Goal: Check status: Check status

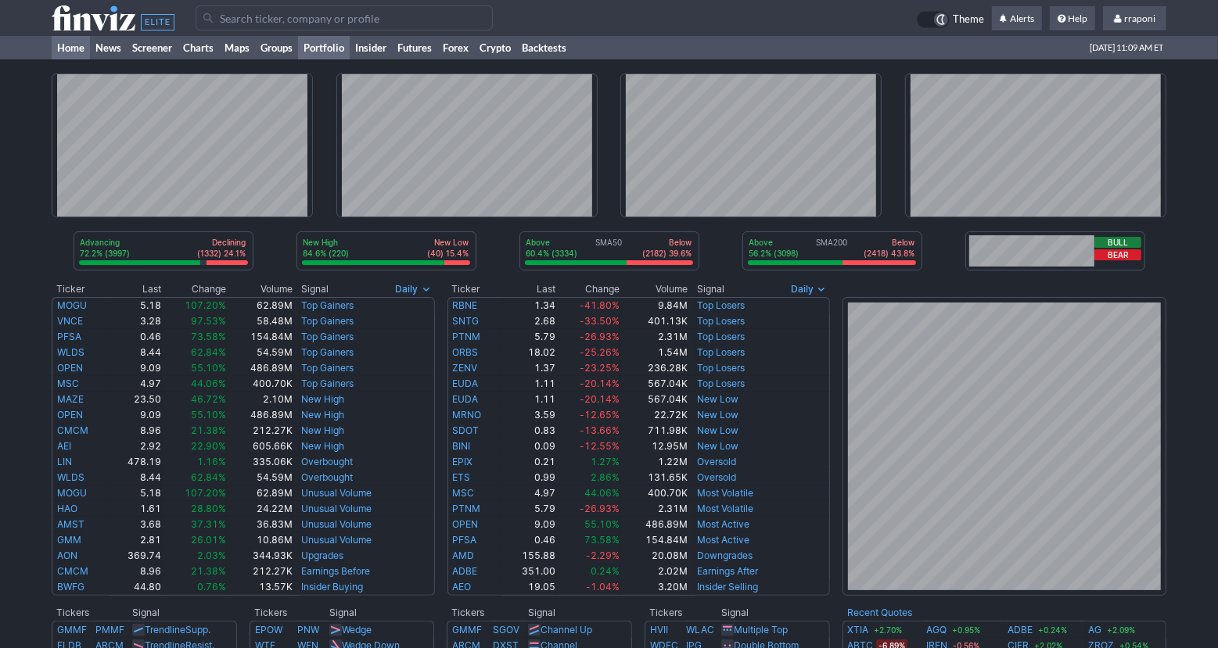
click at [339, 50] on link "Portfolio" at bounding box center [324, 47] width 52 height 23
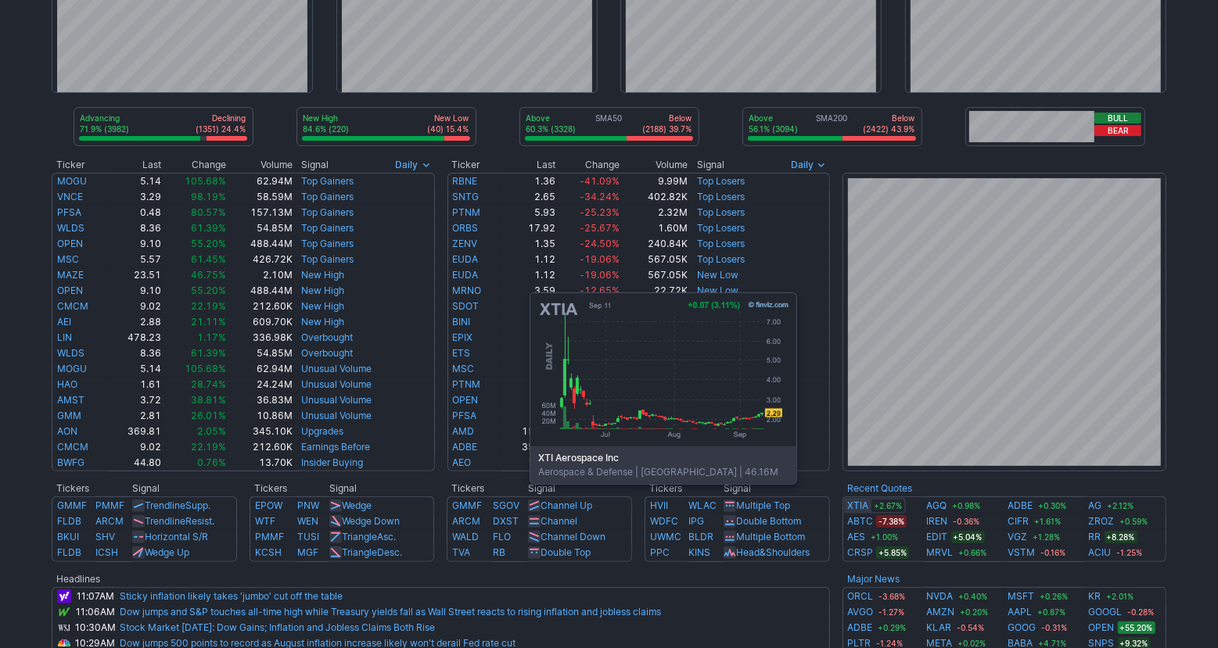
click at [865, 507] on link "XTIA" at bounding box center [857, 506] width 21 height 16
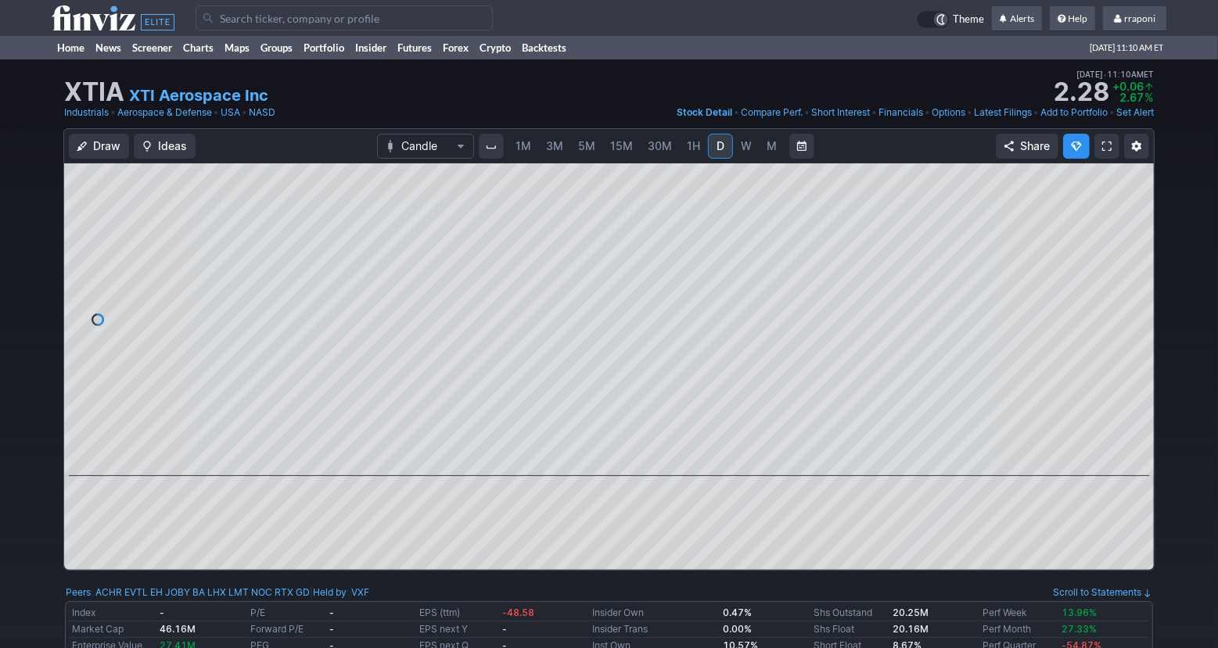
click at [654, 149] on span "30M" at bounding box center [659, 145] width 24 height 13
click at [708, 148] on link "D" at bounding box center [720, 146] width 25 height 25
click at [690, 149] on span "1H" at bounding box center [693, 145] width 13 height 13
click at [591, 461] on button at bounding box center [594, 454] width 22 height 19
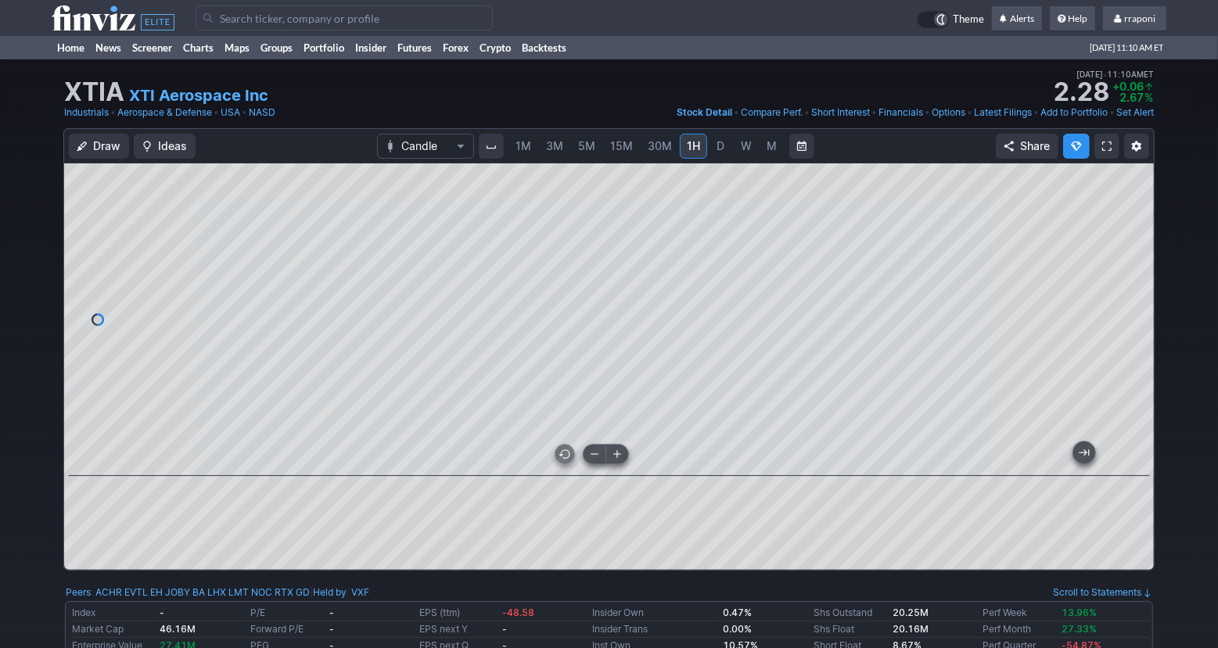
click at [591, 461] on button at bounding box center [594, 454] width 22 height 19
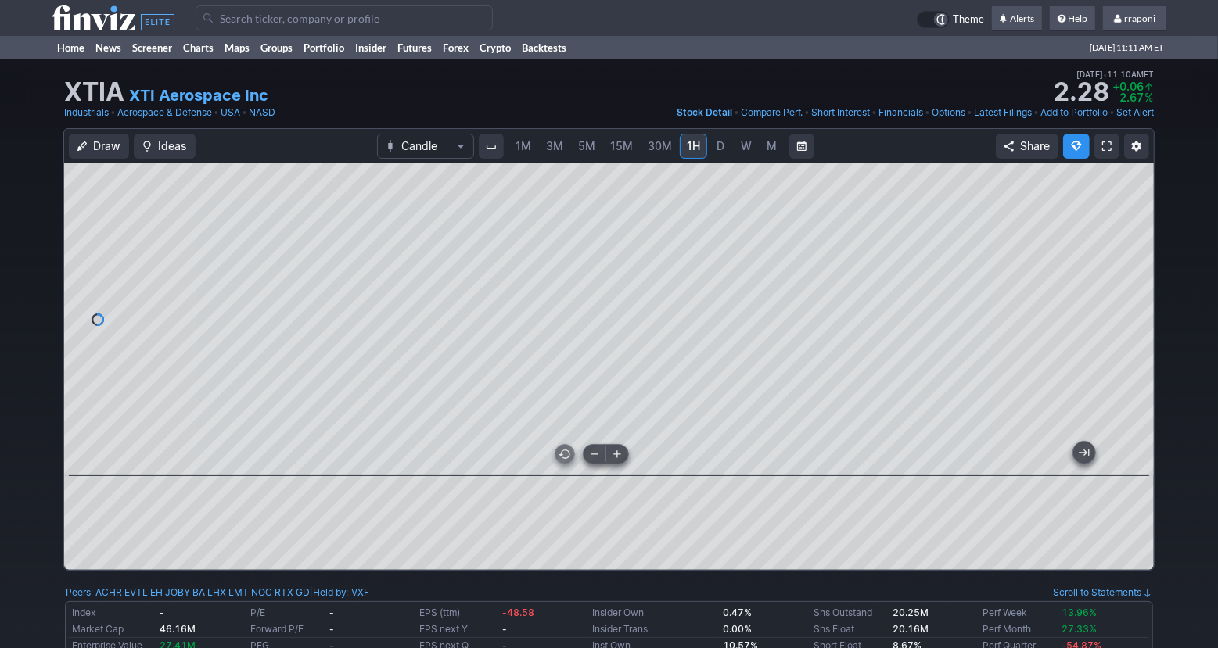
click at [594, 457] on span at bounding box center [594, 454] width 20 height 13
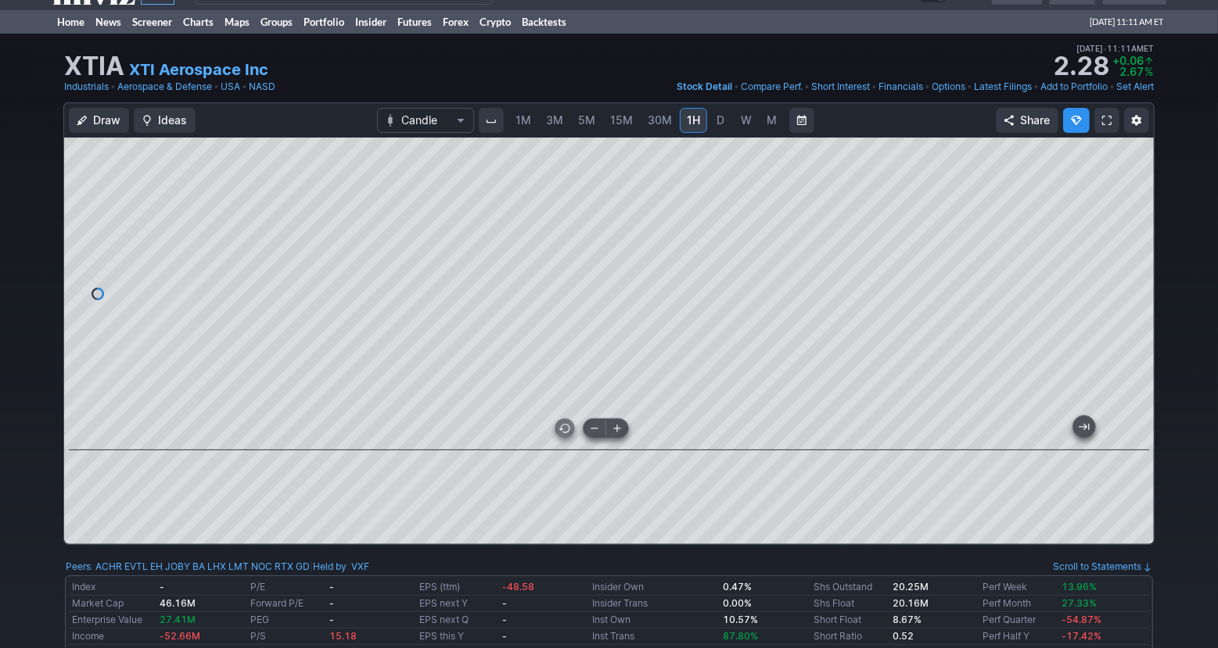
scroll to position [23, 0]
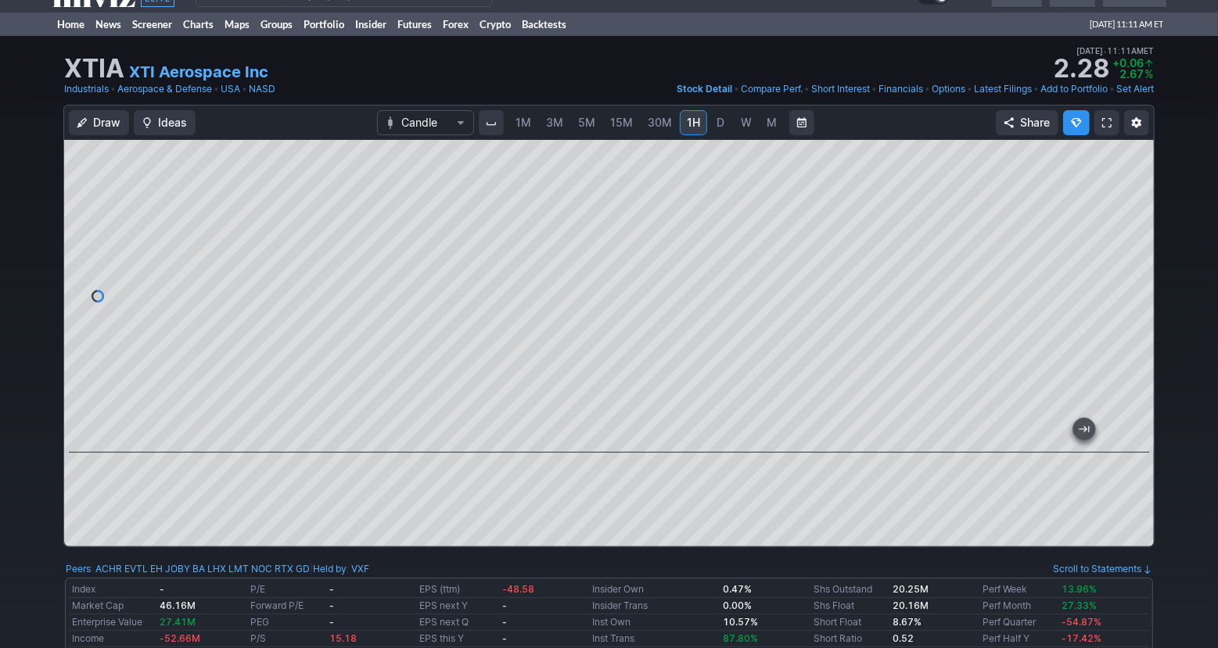
click at [771, 128] on span "M" at bounding box center [771, 122] width 10 height 13
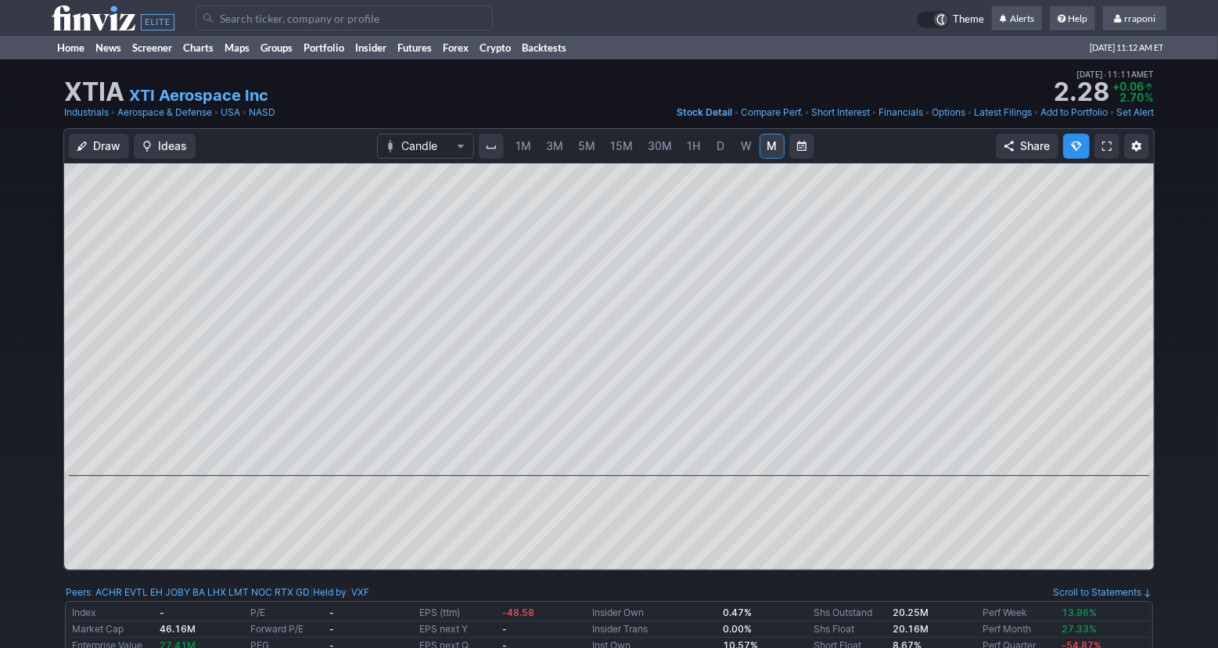
click at [528, 146] on span "1M" at bounding box center [523, 145] width 16 height 13
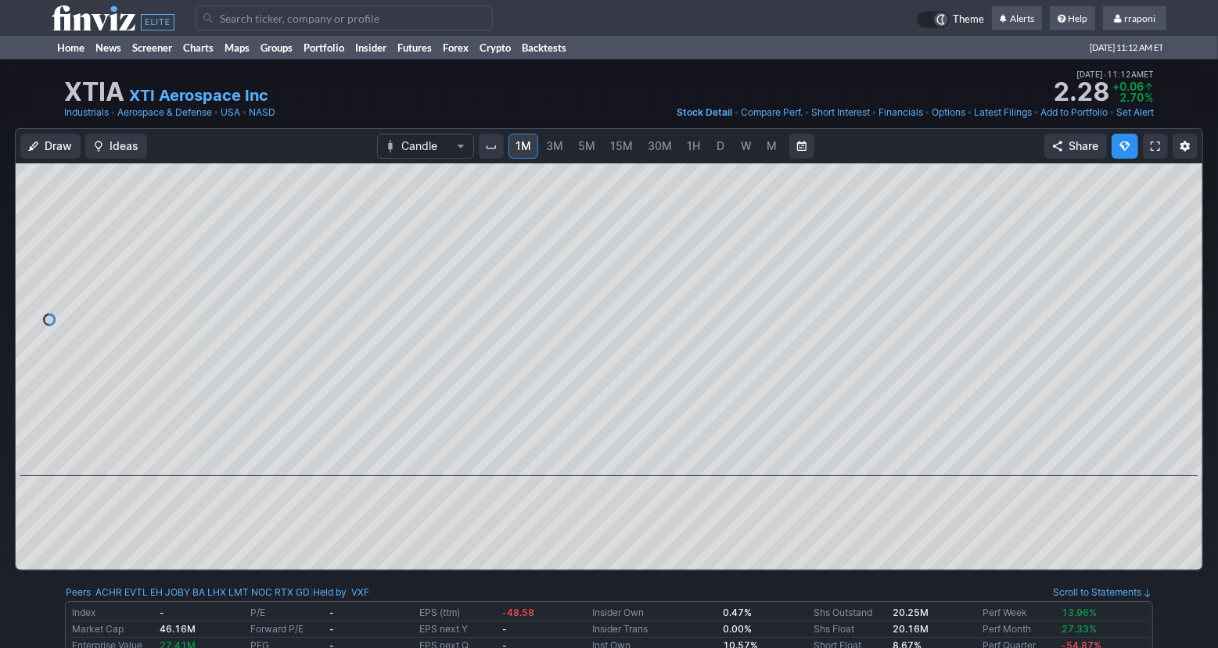
click at [579, 147] on span "5M" at bounding box center [586, 145] width 17 height 13
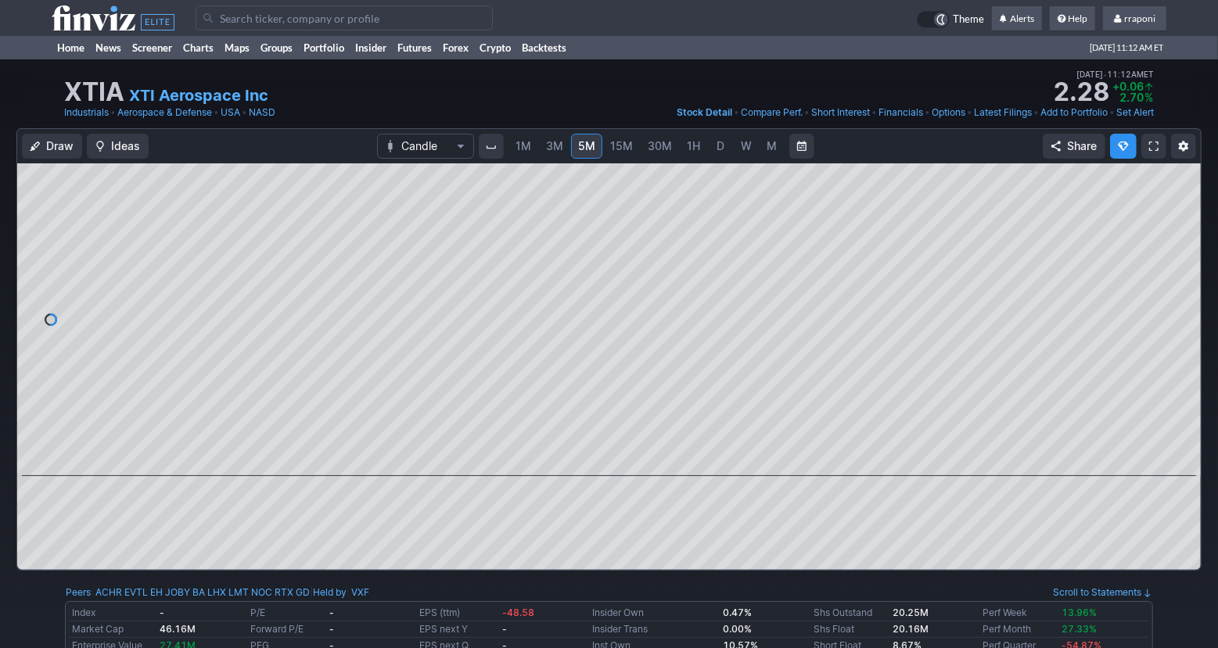
click at [616, 147] on span "15M" at bounding box center [621, 145] width 23 height 13
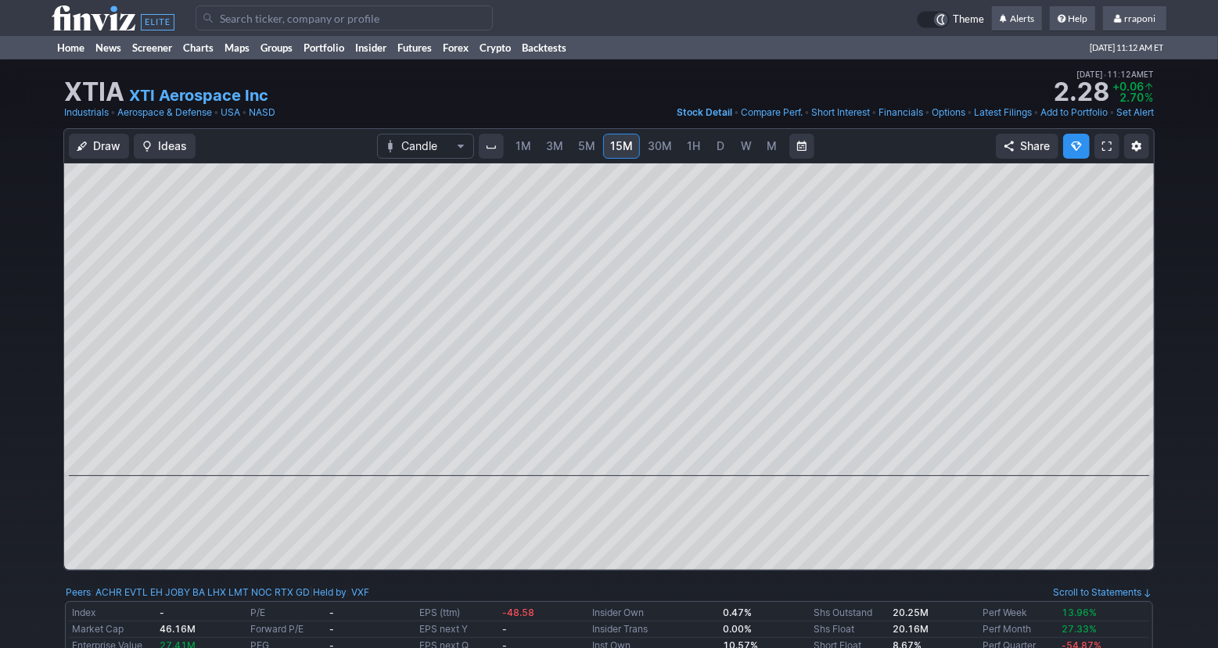
click at [661, 153] on link "30M" at bounding box center [659, 146] width 38 height 25
click at [683, 149] on link "1H" at bounding box center [693, 146] width 27 height 25
click at [715, 149] on span "D" at bounding box center [720, 146] width 11 height 16
click at [747, 149] on span "W" at bounding box center [746, 145] width 11 height 13
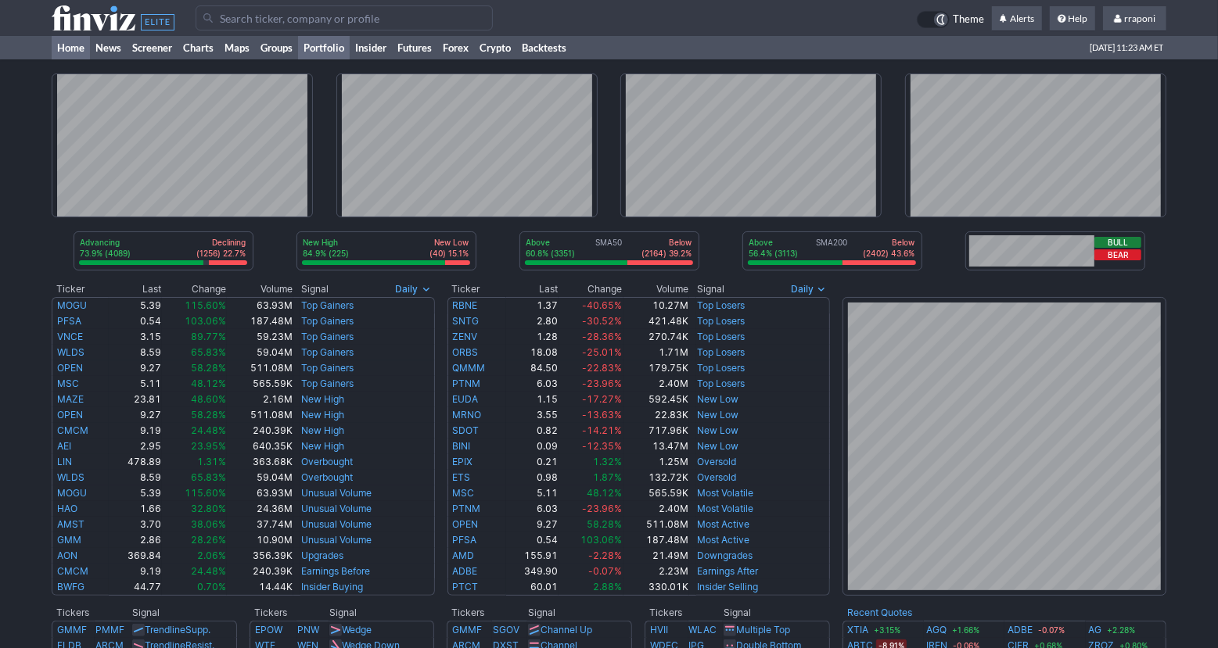
click at [325, 48] on link "Portfolio" at bounding box center [324, 47] width 52 height 23
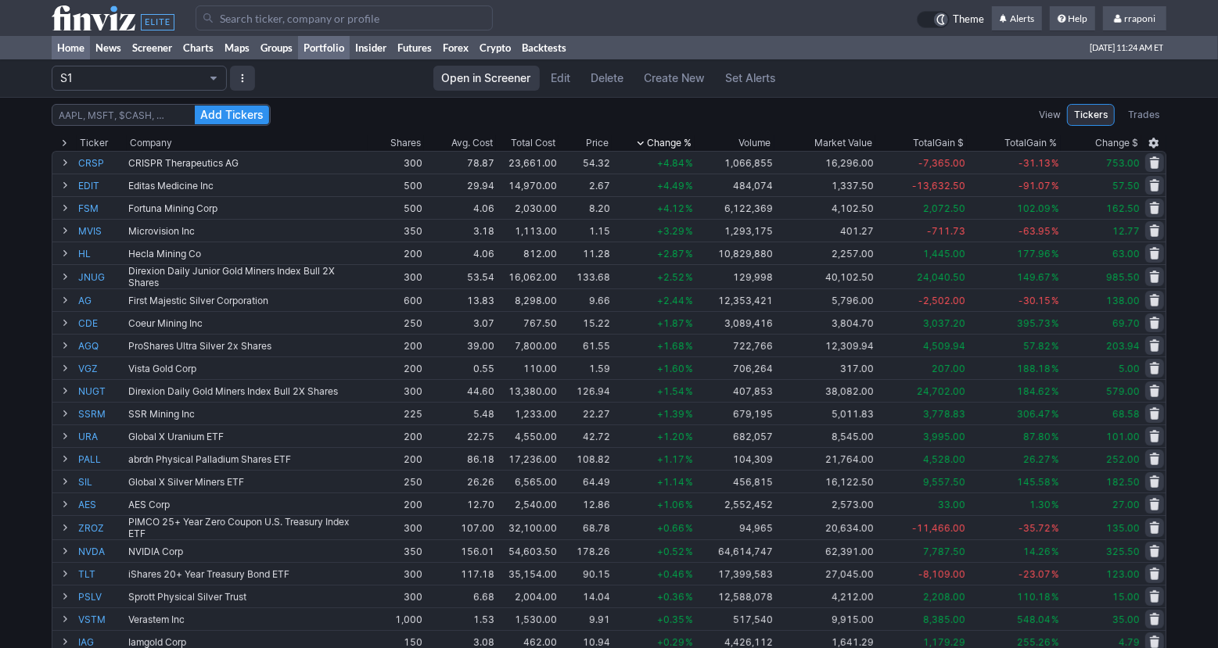
click at [79, 52] on link "Home" at bounding box center [71, 47] width 38 height 23
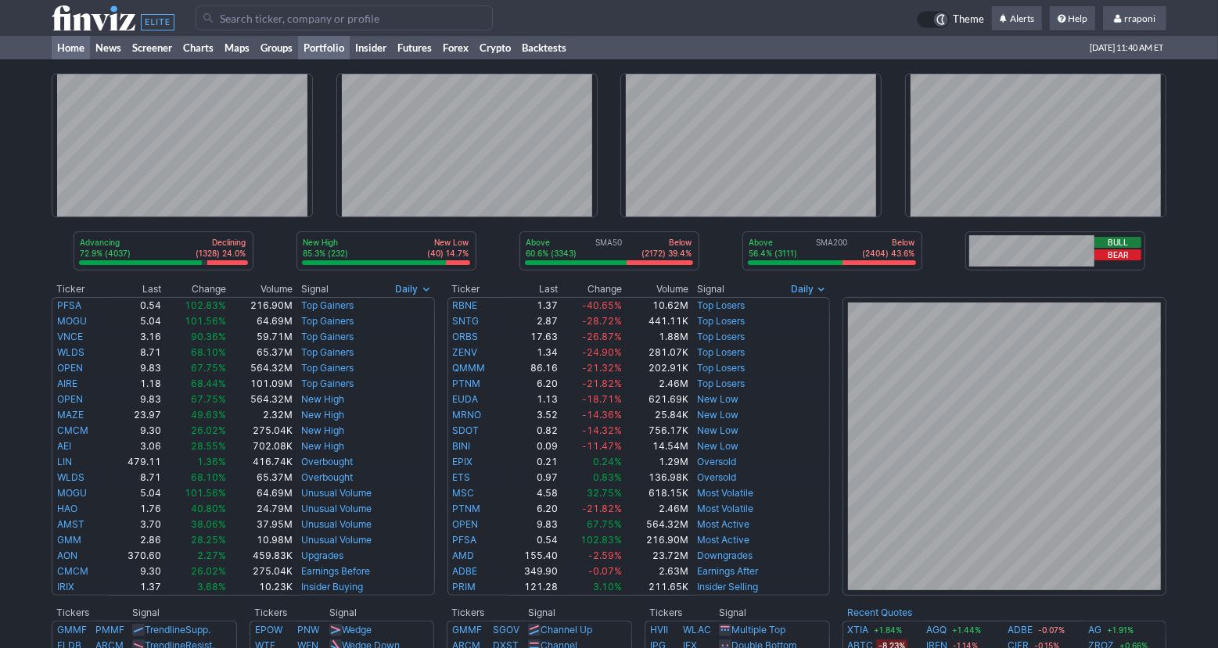
click at [329, 58] on link "Portfolio" at bounding box center [324, 47] width 52 height 23
